Goal: Navigation & Orientation: Find specific page/section

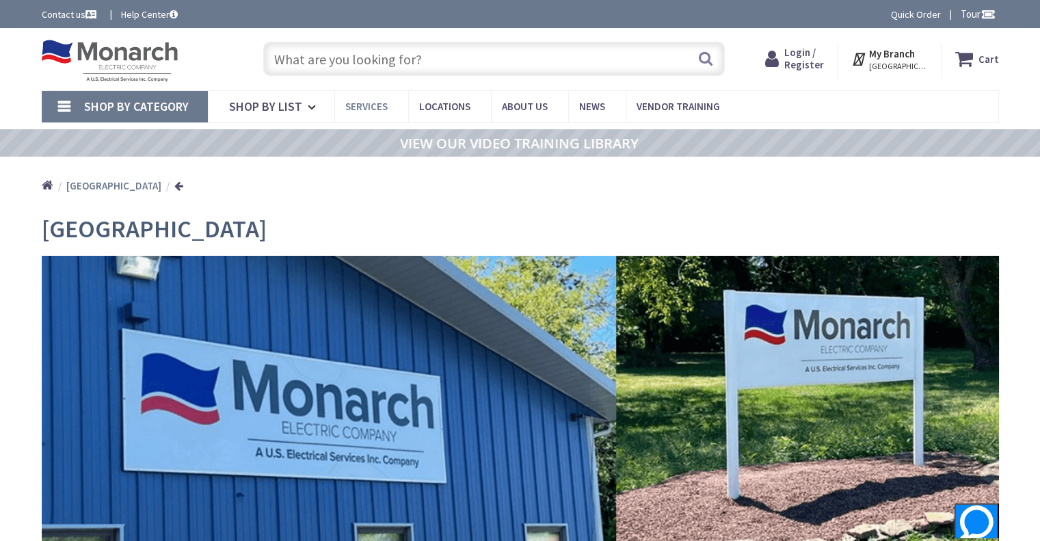
click at [375, 101] on span "Services" at bounding box center [366, 106] width 42 height 13
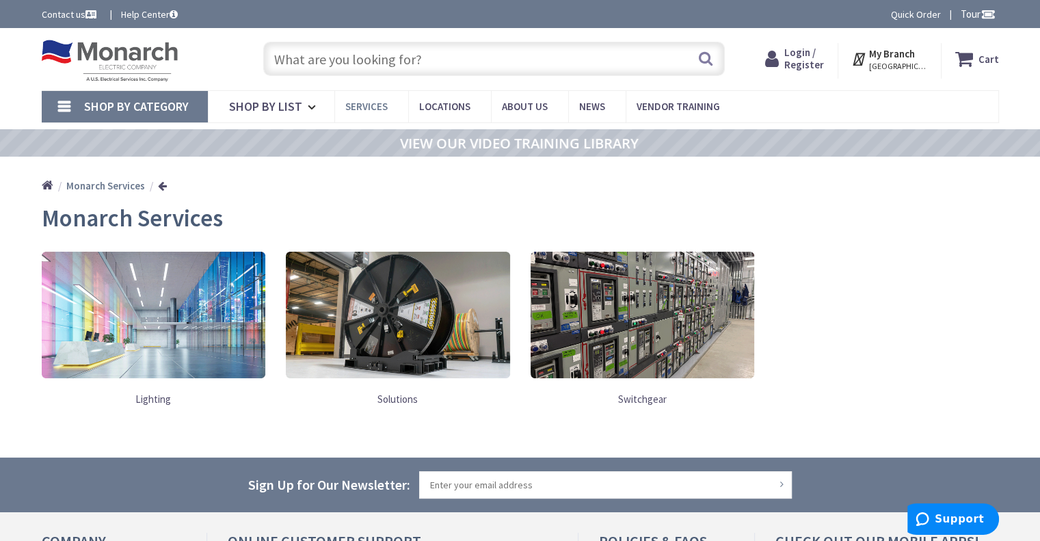
click at [369, 103] on span "Services" at bounding box center [366, 106] width 42 height 13
